Goal: Task Accomplishment & Management: Manage account settings

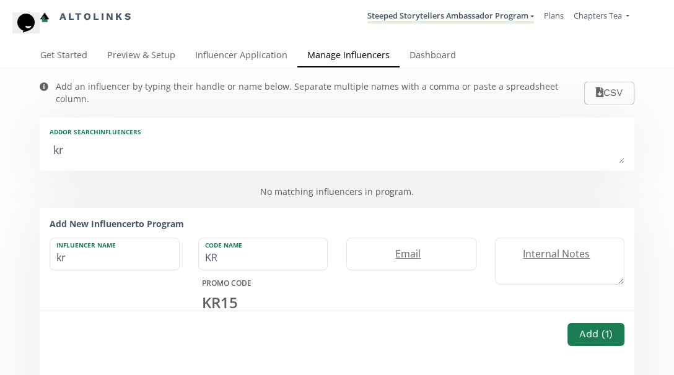
type textarea "kry"
type input "kry"
type input "KRY"
type textarea "krys"
type input "krys"
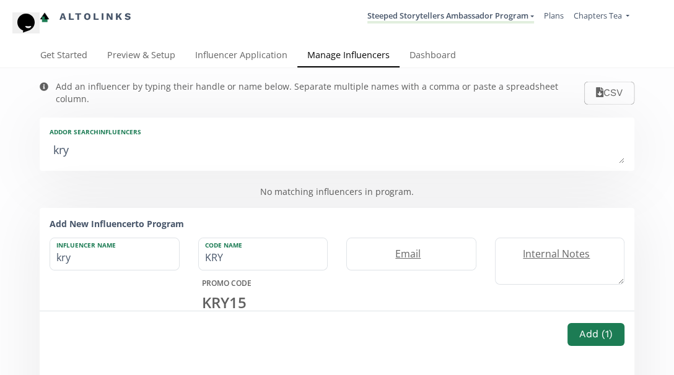
type input "KRYS"
type textarea "kryst"
type input "kryst"
type input "KRYST"
type textarea "kryst"
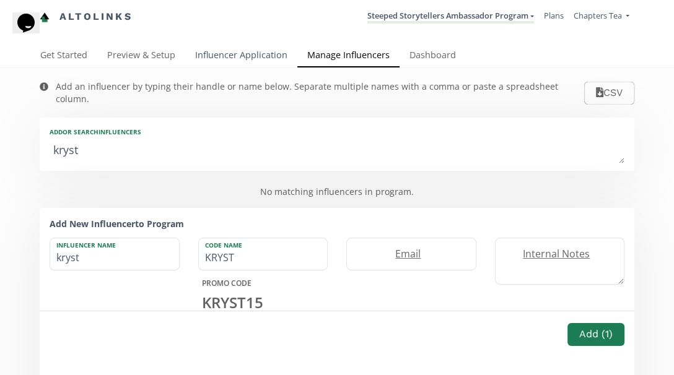
click at [233, 58] on link "Influencer Application" at bounding box center [241, 56] width 112 height 25
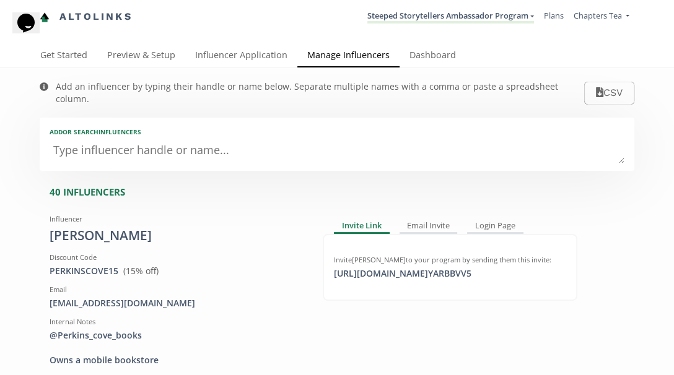
click at [163, 140] on textarea at bounding box center [337, 151] width 575 height 25
type textarea "kr"
type input "kr"
type input "KR"
type textarea "kry"
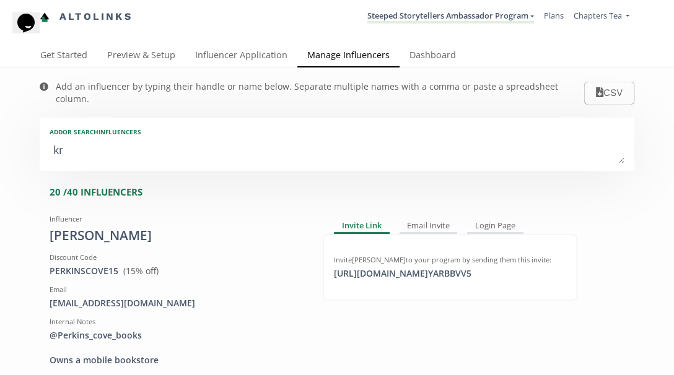
type input "kry"
type input "KRY"
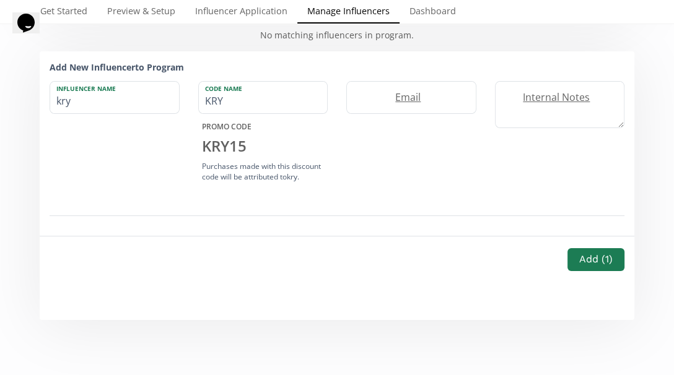
scroll to position [17, 0]
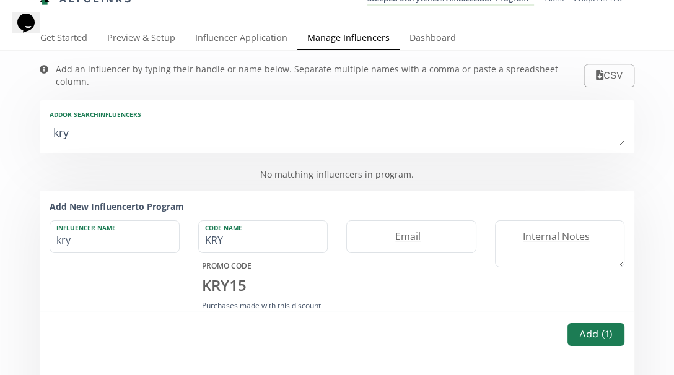
type textarea "kr"
type input "kr"
type input "KR"
type textarea "k"
type input "k"
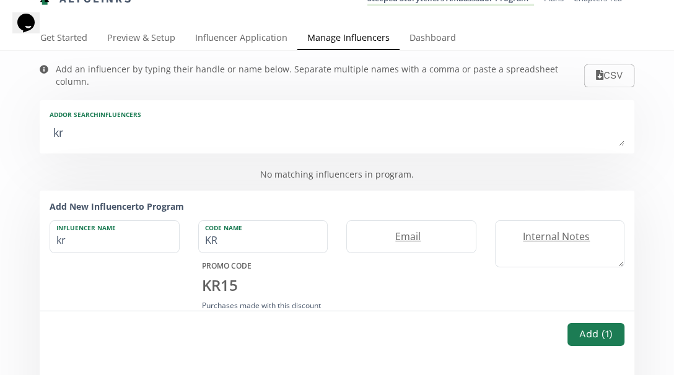
type input "K"
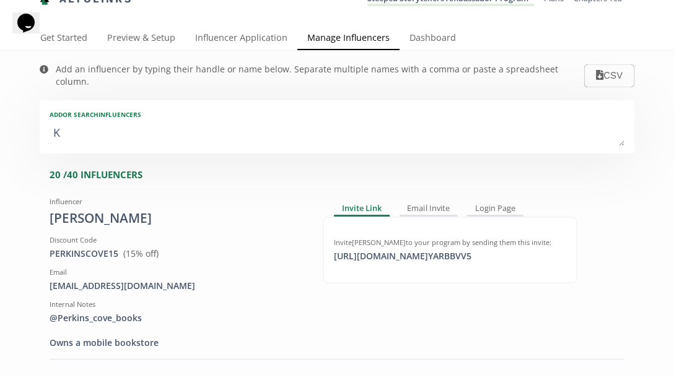
type textarea "Kr"
type input "Kr"
type input "KR"
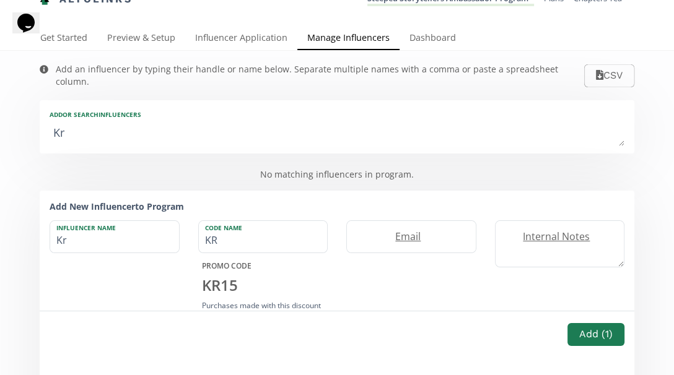
type textarea "Kry"
type input "Kry"
type input "KRY"
type textarea "Krys"
type input "Krys"
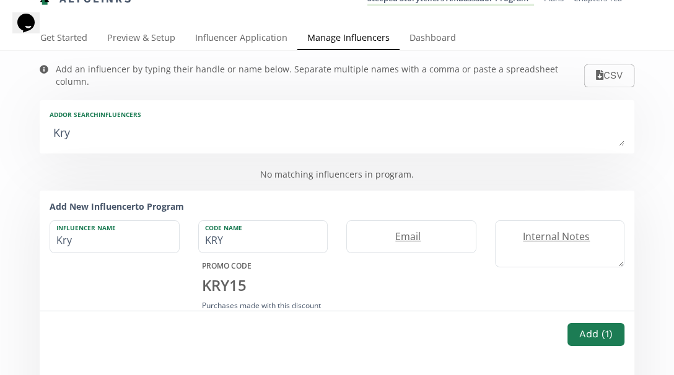
type input "KRYS"
type textarea "Kryst"
type input "Kryst"
type input "KRYST"
type textarea "[PERSON_NAME]"
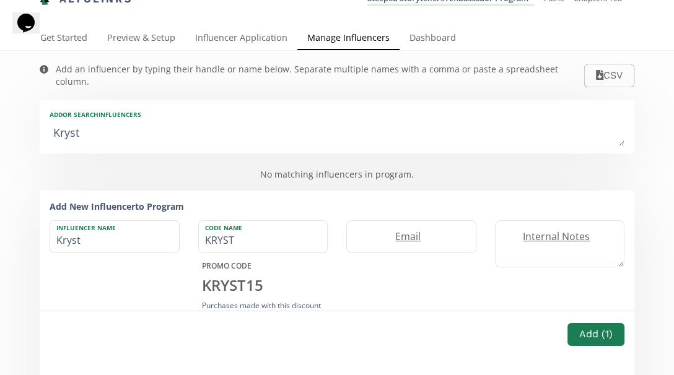
type input "[PERSON_NAME]"
type input "KRYSTA"
type textarea "[PERSON_NAME]"
type input "[PERSON_NAME]"
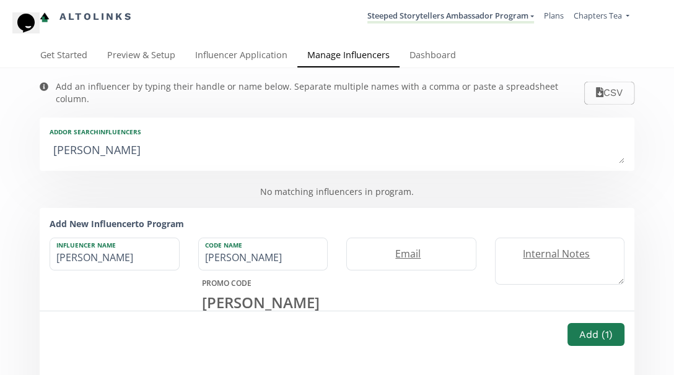
scroll to position [0, 0]
click at [248, 140] on textarea "[PERSON_NAME]" at bounding box center [337, 151] width 575 height 25
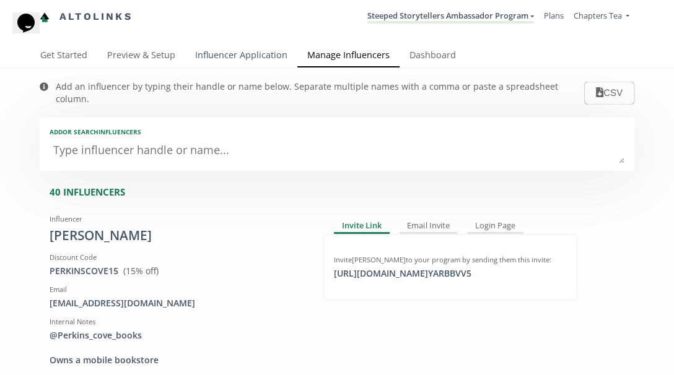
click at [256, 48] on link "Influencer Application" at bounding box center [241, 56] width 112 height 25
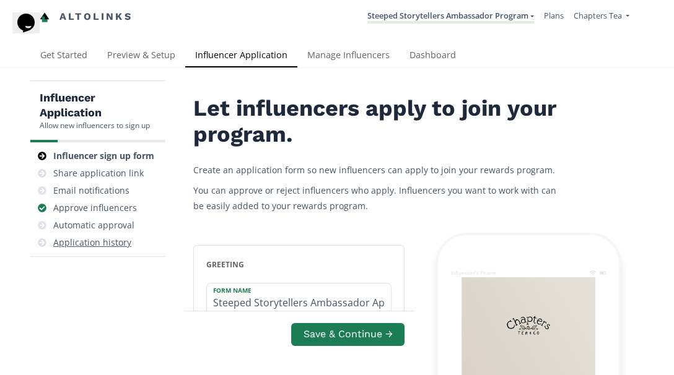
click at [120, 237] on div "Application history" at bounding box center [92, 243] width 78 height 12
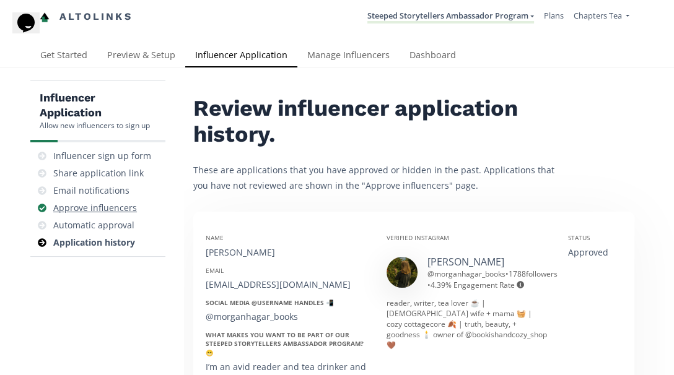
click at [115, 204] on div "Approve influencers" at bounding box center [95, 208] width 84 height 12
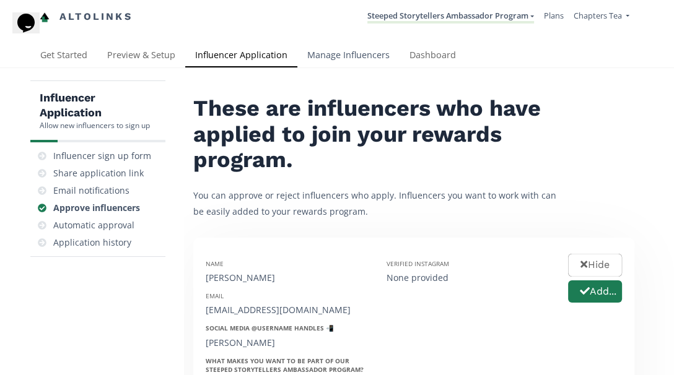
click at [336, 53] on link "Manage Influencers" at bounding box center [348, 56] width 102 height 25
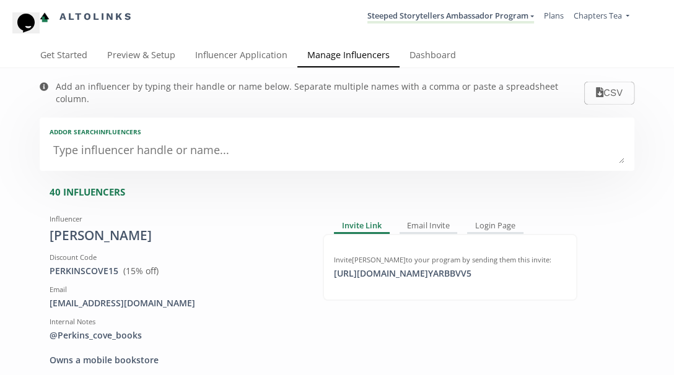
click at [227, 139] on textarea at bounding box center [337, 151] width 575 height 25
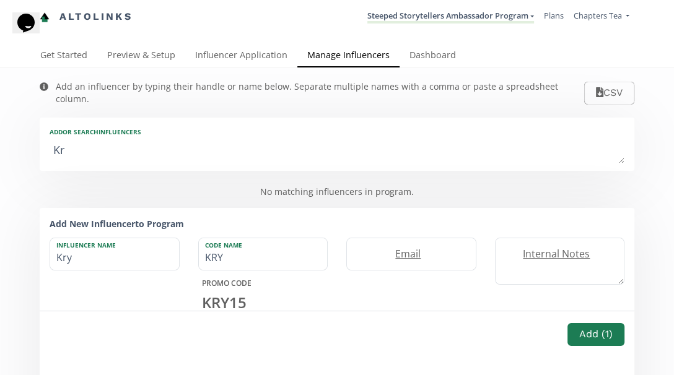
type textarea "Kry"
type input "Kry"
type input "KRY"
type textarea "Krys"
type input "Krys"
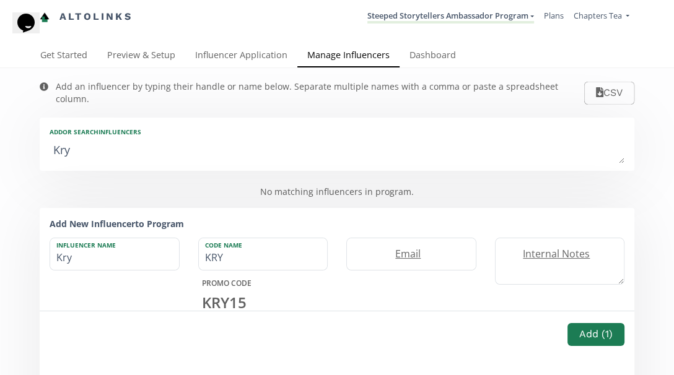
type input "KRYS"
type textarea "Kryst"
type input "Kryst"
type input "KRYST"
type textarea "[PERSON_NAME]"
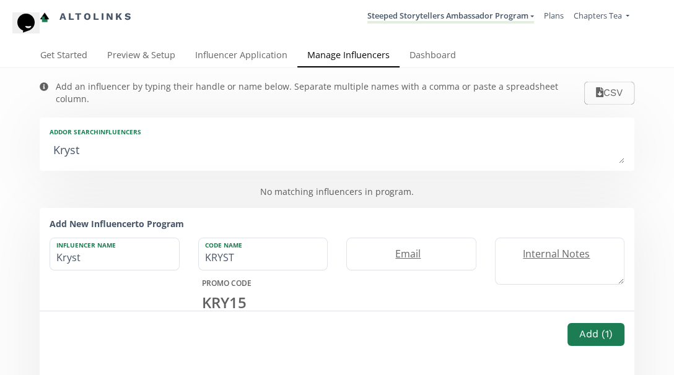
type input "[PERSON_NAME]"
type input "KRYSTA"
type textarea "[PERSON_NAME]"
type input "[PERSON_NAME]"
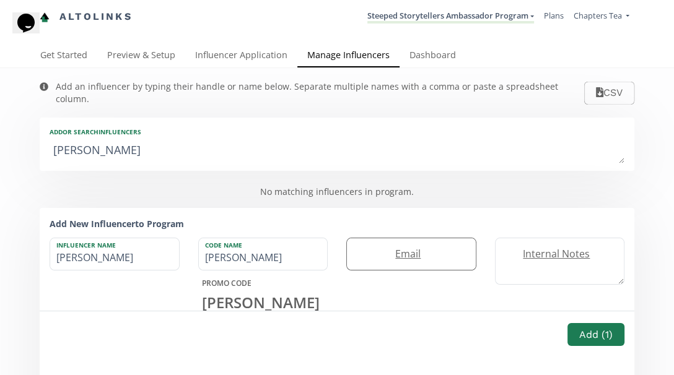
type textarea "[PERSON_NAME]"
click at [386, 247] on label "Email" at bounding box center [405, 254] width 116 height 14
paste input "[EMAIL_ADDRESS][DOMAIN_NAME]"
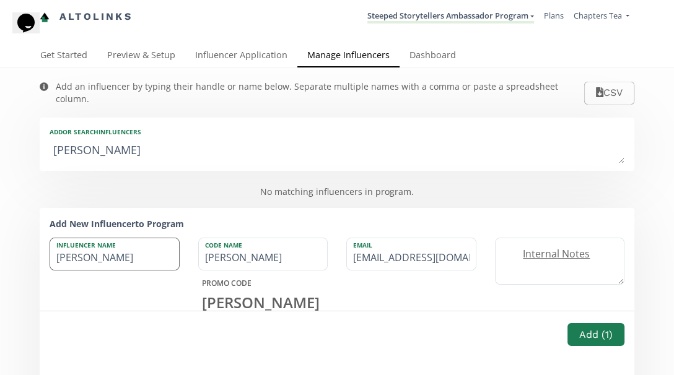
type input "[EMAIL_ADDRESS][DOMAIN_NAME]"
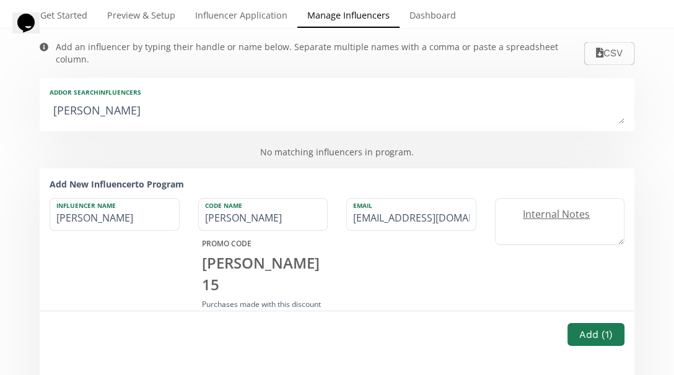
scroll to position [58, 0]
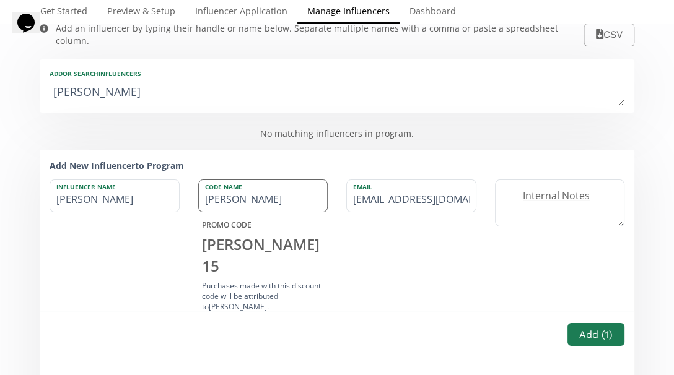
type input "[PERSON_NAME]"
click at [253, 189] on input "[PERSON_NAME]" at bounding box center [263, 196] width 129 height 32
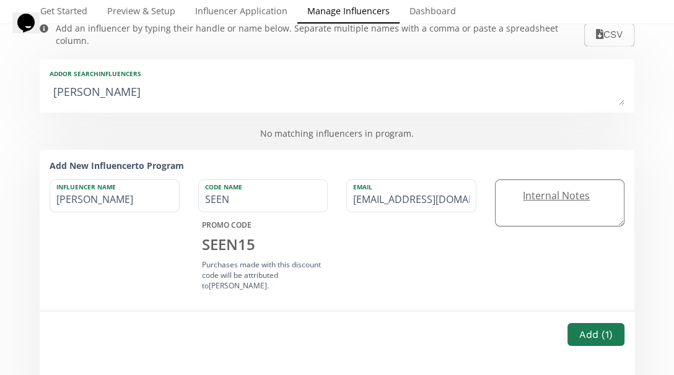
type input "SEEN"
click at [547, 201] on textarea at bounding box center [559, 203] width 129 height 46
type textarea "G"
type textarea "F"
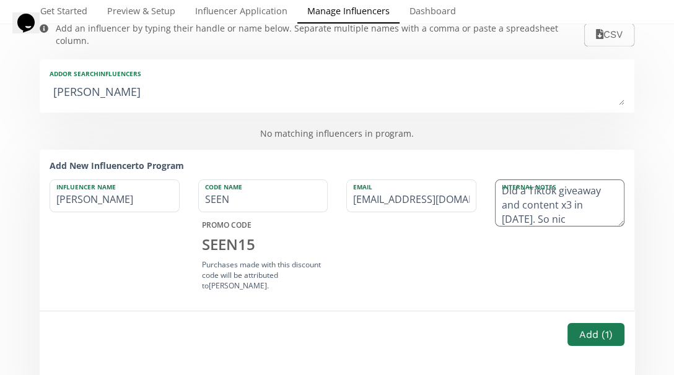
type textarea "Did a Tiktok giveaway and content x3 in [DATE]. So nice"
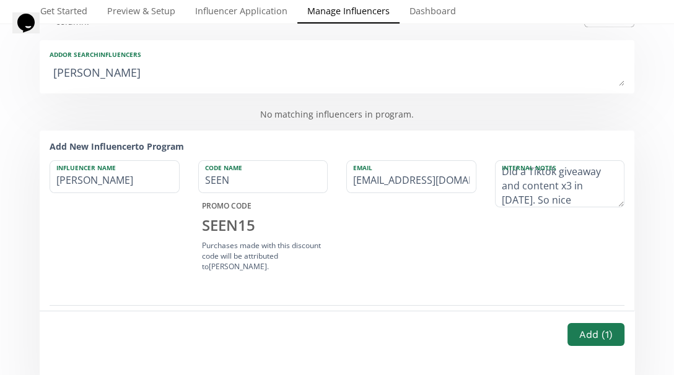
scroll to position [78, 0]
click at [592, 333] on button "Add ( 1 )" at bounding box center [595, 334] width 61 height 27
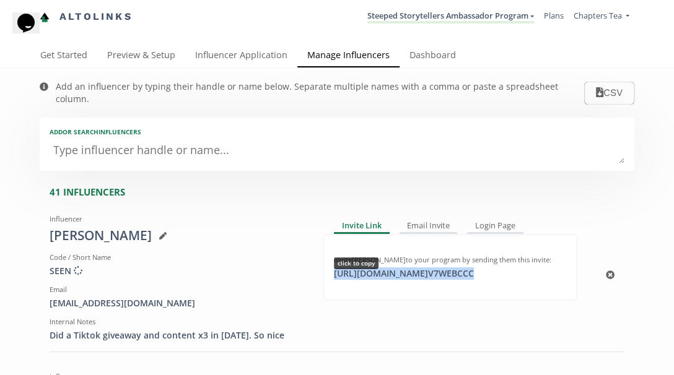
click at [443, 268] on div "https://app.altolinks.com/invite/ V7WEBCCC click to copy" at bounding box center [403, 274] width 155 height 12
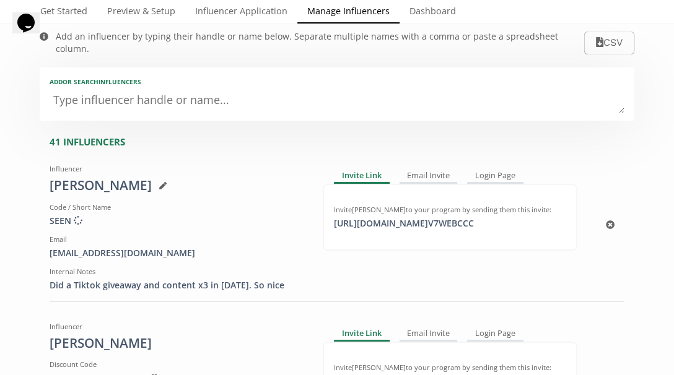
scroll to position [51, 0]
click at [159, 181] on icon at bounding box center [162, 184] width 7 height 7
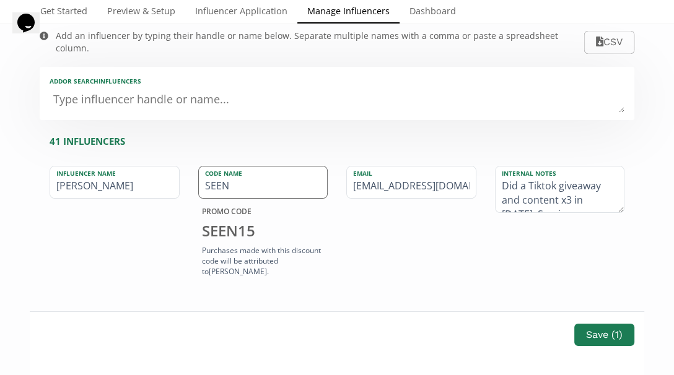
click at [211, 167] on input "SEEN" at bounding box center [263, 183] width 129 height 32
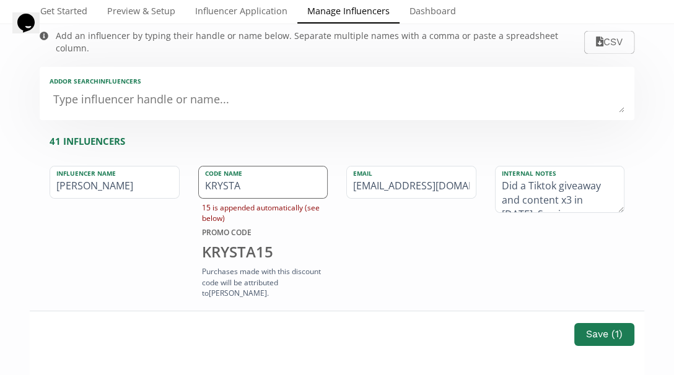
type input "[PERSON_NAME]"
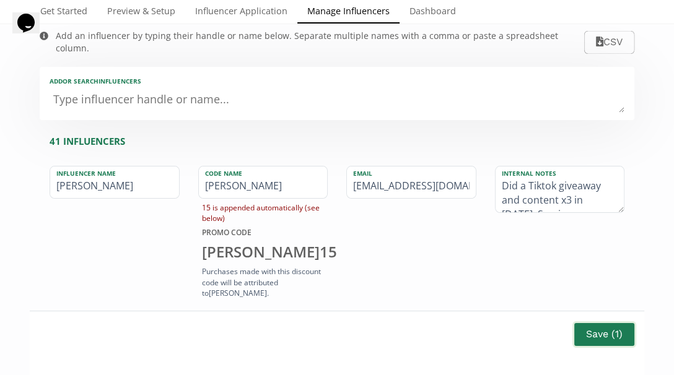
click at [586, 331] on button "Save ( 1 )" at bounding box center [604, 334] width 64 height 27
